Goal: Information Seeking & Learning: Learn about a topic

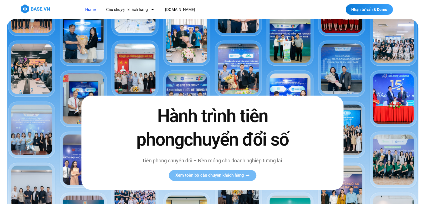
click at [356, 35] on img at bounding box center [213, 140] width 412 height 242
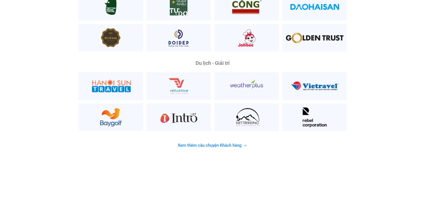
scroll to position [1426, 0]
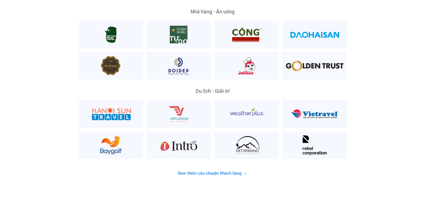
click at [194, 171] on span "Xem thêm câu chuyện Khách hàng" at bounding box center [210, 173] width 64 height 4
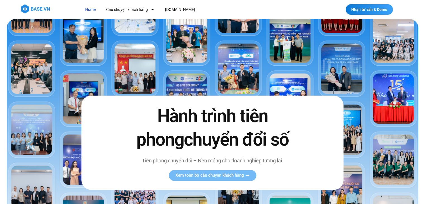
scroll to position [84, 0]
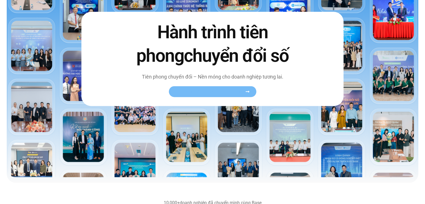
click at [207, 90] on span "Xem toàn bộ câu chuyện khách hàng" at bounding box center [210, 91] width 69 height 4
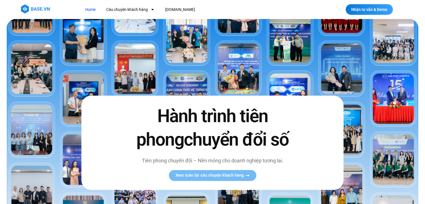
click at [343, 65] on img at bounding box center [213, 140] width 412 height 242
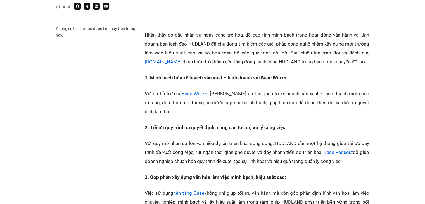
scroll to position [615, 0]
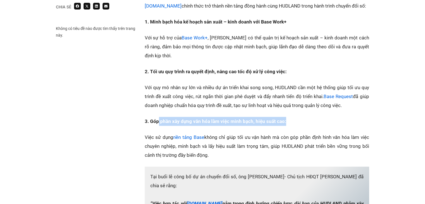
drag, startPoint x: 156, startPoint y: 113, endPoint x: 281, endPoint y: 112, distance: 124.7
click at [281, 119] on strong "3. Góp phần xây dựng văn hóa làm việc minh bạch, hiệu suất cao:" at bounding box center [216, 122] width 142 height 6
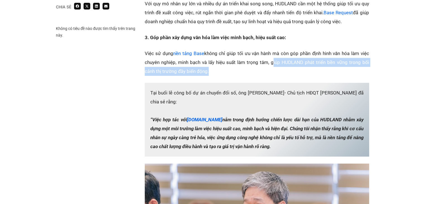
drag, startPoint x: 271, startPoint y: 55, endPoint x: 207, endPoint y: 61, distance: 64.6
click at [207, 61] on p "Việc sử dụng nền tảng Base không chỉ giúp tối ưu vận hành mà còn góp phần định …" at bounding box center [257, 62] width 225 height 27
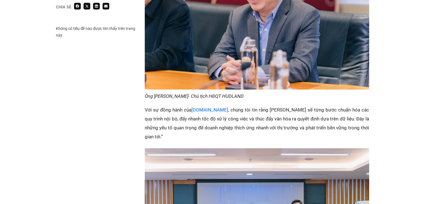
scroll to position [951, 0]
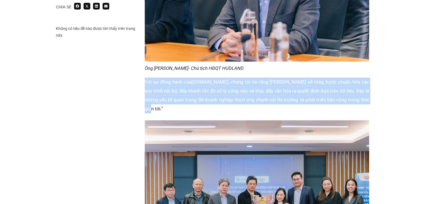
drag, startPoint x: 145, startPoint y: 75, endPoint x: 356, endPoint y: 91, distance: 210.9
click at [356, 91] on p "Với sự đồng hành của [DOMAIN_NAME] , chúng tôi tin rằng [PERSON_NAME] sẽ từng b…" at bounding box center [257, 95] width 225 height 36
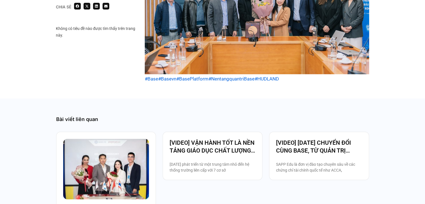
scroll to position [1175, 0]
